Goal: Information Seeking & Learning: Learn about a topic

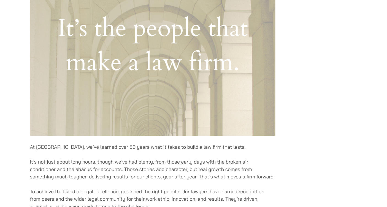
scroll to position [406, 0]
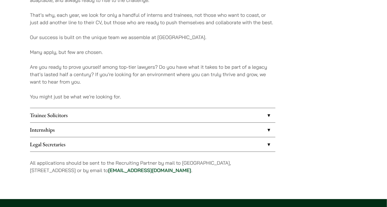
click at [266, 115] on link "Trainee Solicitors" at bounding box center [152, 115] width 245 height 14
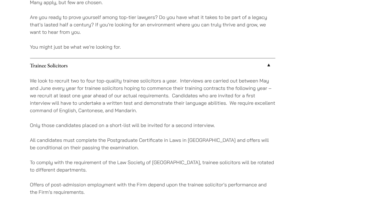
scroll to position [488, 0]
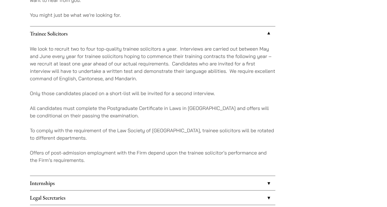
click at [268, 182] on link "Internships" at bounding box center [152, 183] width 245 height 14
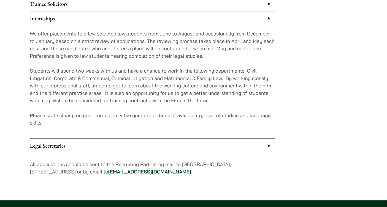
scroll to position [530, 0]
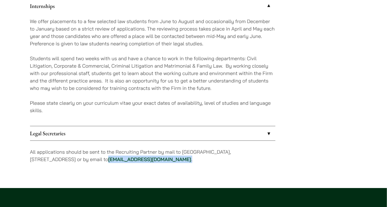
drag, startPoint x: 176, startPoint y: 156, endPoint x: 123, endPoint y: 161, distance: 52.8
click at [123, 161] on p "All applications should be sent to the Recruiting Partner by mail to 7th Floor,…" at bounding box center [152, 155] width 245 height 15
copy p "career@haldanes.com ."
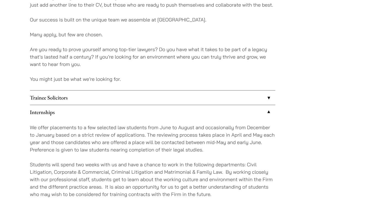
scroll to position [702, 0]
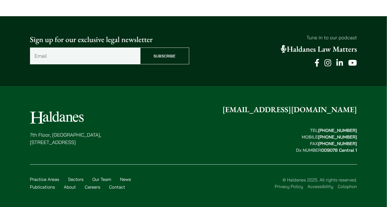
drag, startPoint x: 103, startPoint y: 116, endPoint x: 34, endPoint y: 116, distance: 69.3
click at [34, 116] on figure at bounding box center [65, 117] width 71 height 12
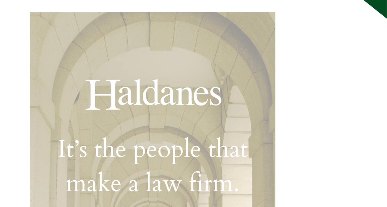
scroll to position [0, 0]
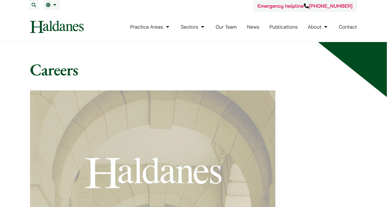
click at [260, 73] on h1 "Careers" at bounding box center [193, 70] width 327 height 20
click at [51, 31] on img at bounding box center [57, 27] width 54 height 12
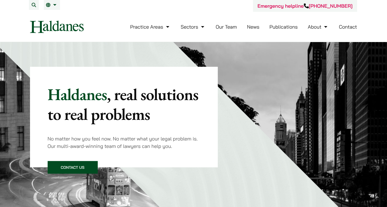
click at [224, 25] on link "Our Team" at bounding box center [225, 27] width 21 height 6
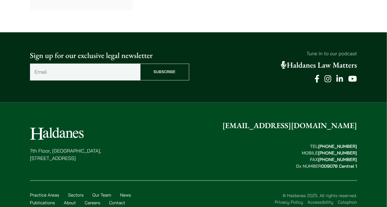
scroll to position [3102, 0]
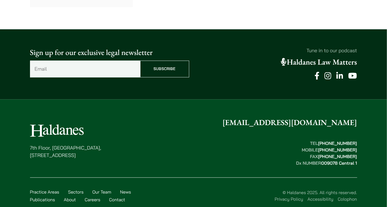
drag, startPoint x: 29, startPoint y: 134, endPoint x: 119, endPoint y: 140, distance: 89.9
click at [119, 140] on div "7th Floor, Ruttonjee House, 11 Duddell Street, Central, Hong Kong enquiries@hal…" at bounding box center [193, 162] width 347 height 91
copy p "7th Floor, Ruttonjee House, 11 Duddell Street, Central, Hong Kong"
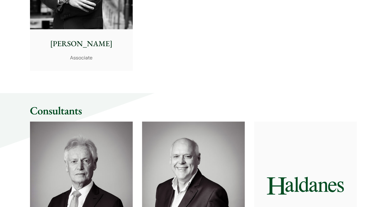
scroll to position [2437, 0]
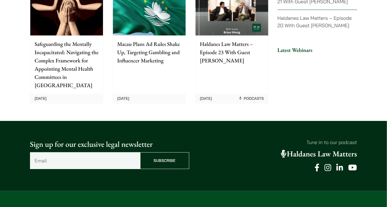
scroll to position [1440, 0]
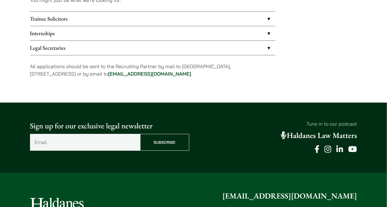
scroll to position [482, 0]
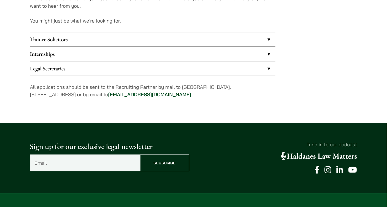
click at [264, 44] on link "Trainee Solicitors" at bounding box center [152, 39] width 245 height 14
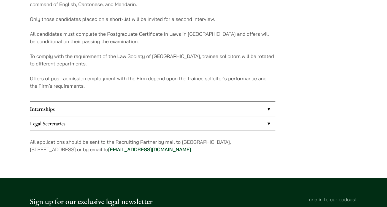
click at [256, 109] on link "Internships" at bounding box center [152, 109] width 245 height 14
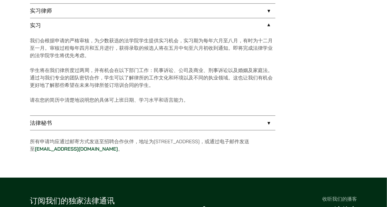
scroll to position [473, 0]
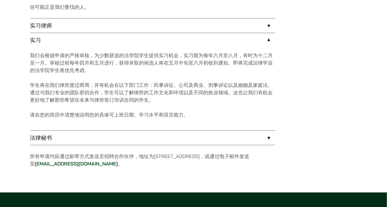
click at [268, 26] on link "实习律师" at bounding box center [152, 25] width 245 height 14
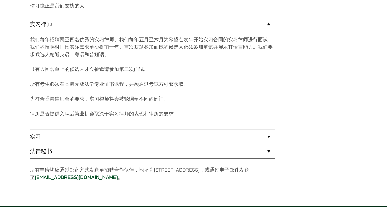
scroll to position [477, 0]
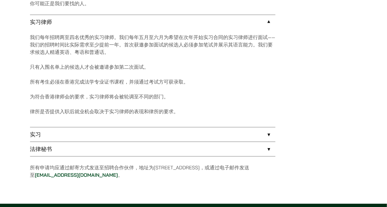
click at [157, 153] on link "法律秘书" at bounding box center [152, 149] width 245 height 14
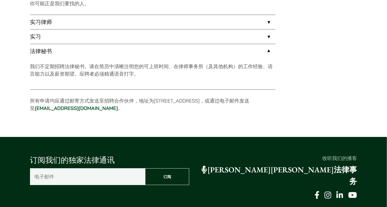
click at [262, 48] on link "法律秘书" at bounding box center [152, 51] width 245 height 14
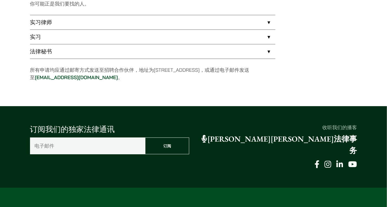
scroll to position [477, 0]
